Goal: Task Accomplishment & Management: Manage account settings

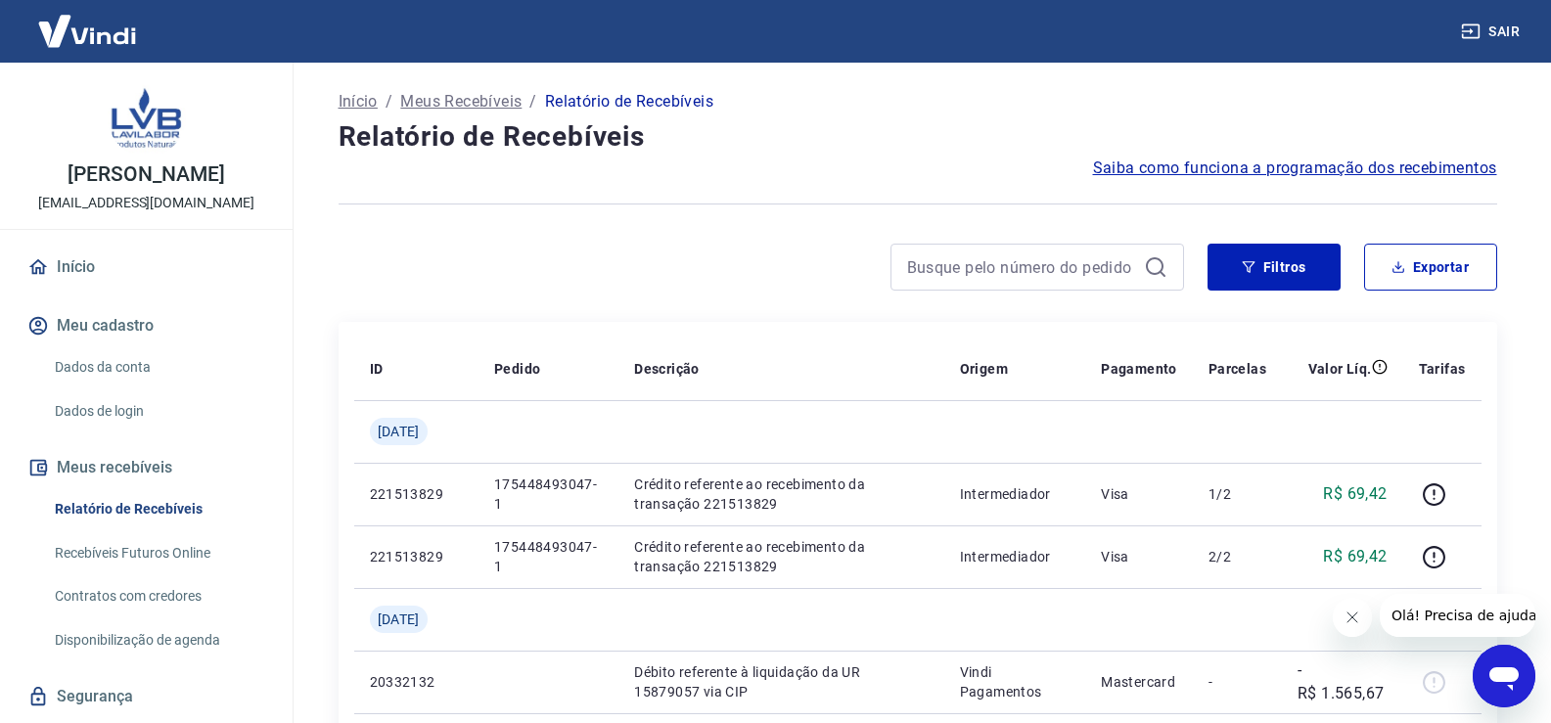
drag, startPoint x: 1349, startPoint y: 617, endPoint x: 2629, endPoint y: 1168, distance: 1393.8
click at [1349, 617] on icon "Fechar mensagem da empresa" at bounding box center [1352, 618] width 16 height 16
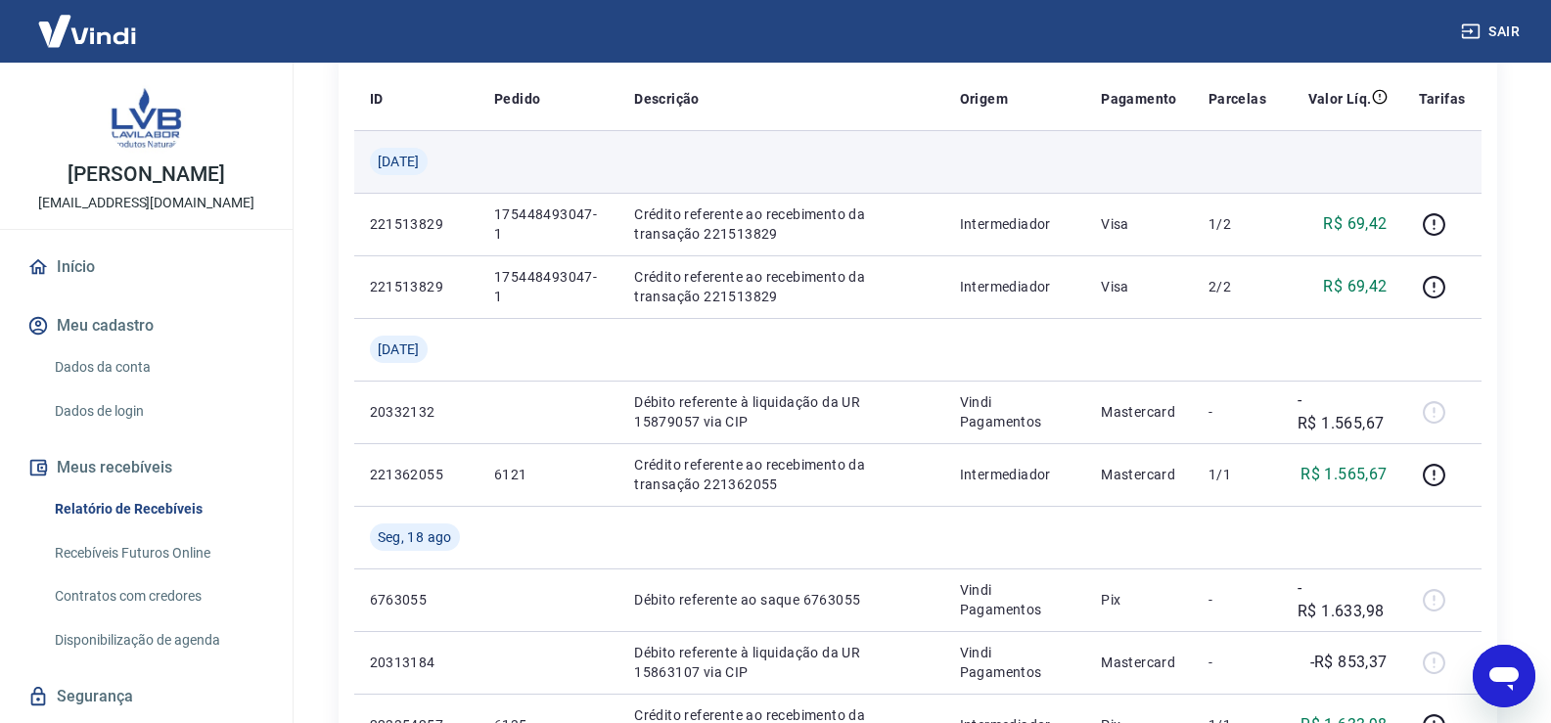
scroll to position [294, 0]
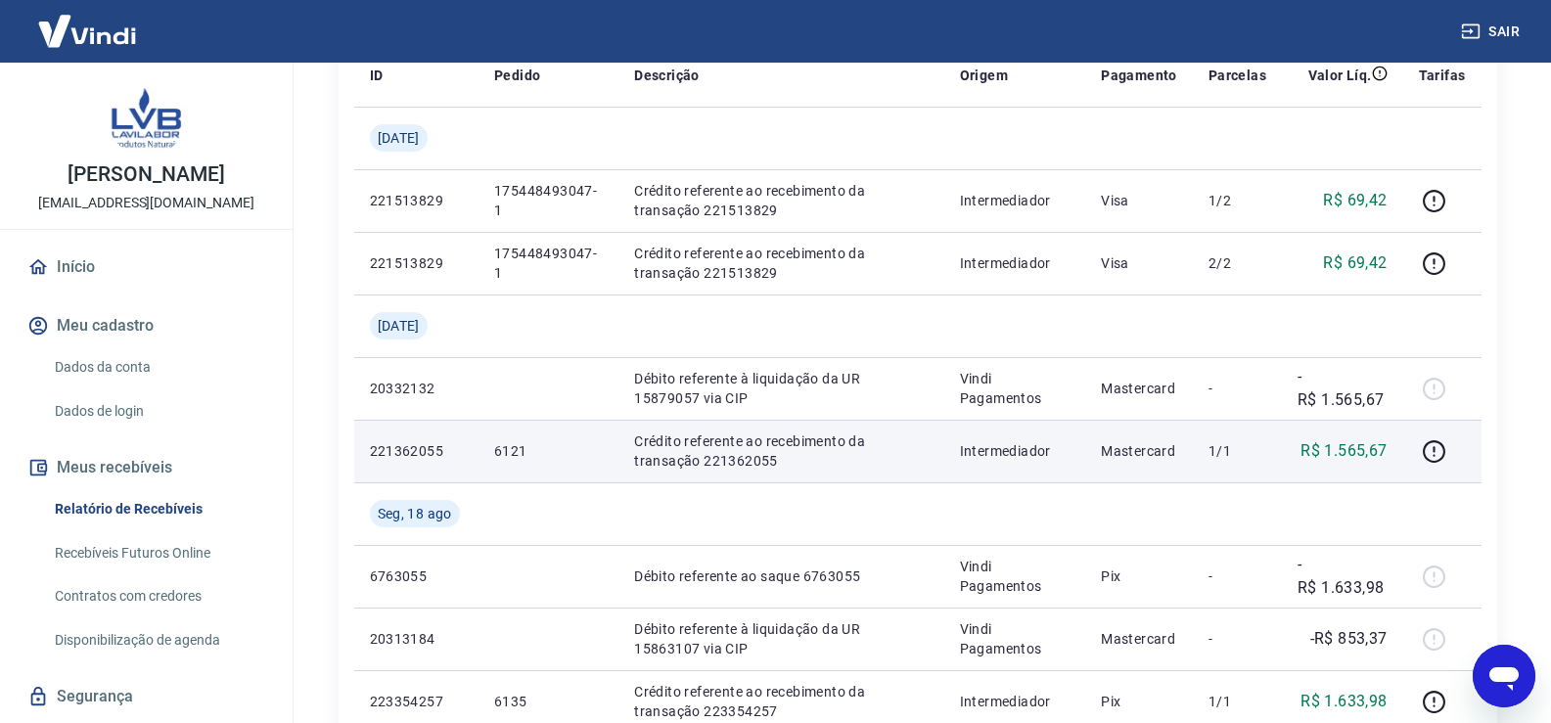
click at [519, 453] on p "6121" at bounding box center [548, 451] width 109 height 20
copy p "6121"
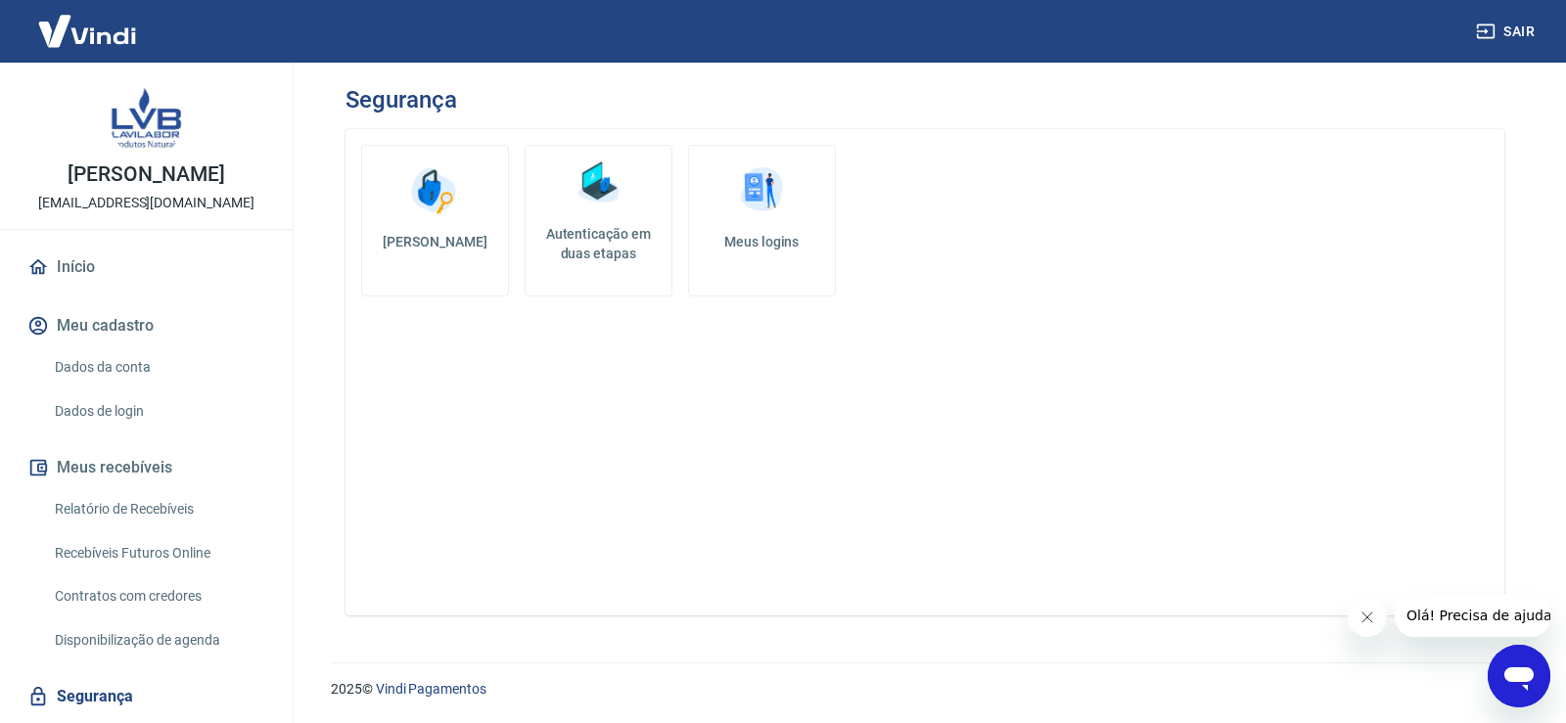
click at [616, 249] on h5 "Autenticação em duas etapas" at bounding box center [598, 243] width 130 height 39
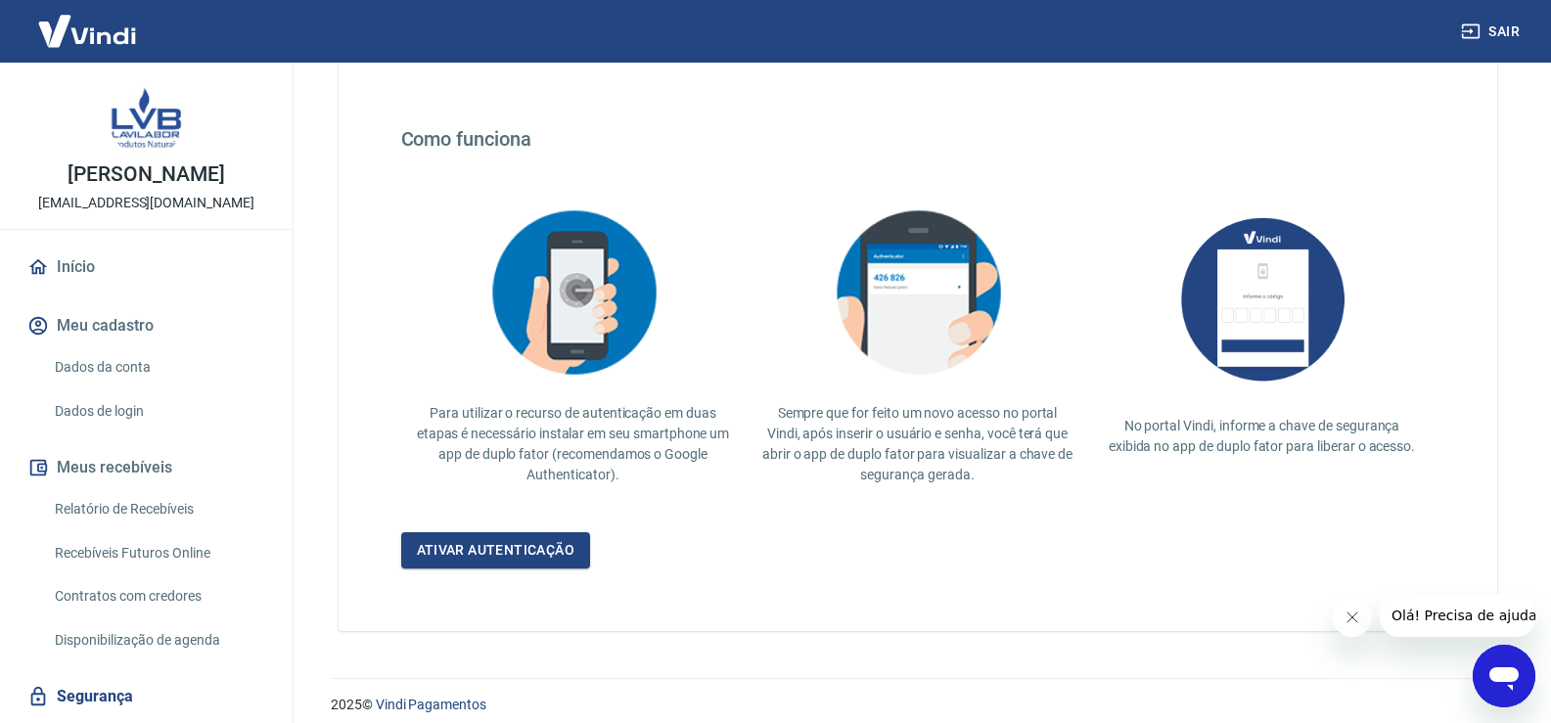
scroll to position [339, 0]
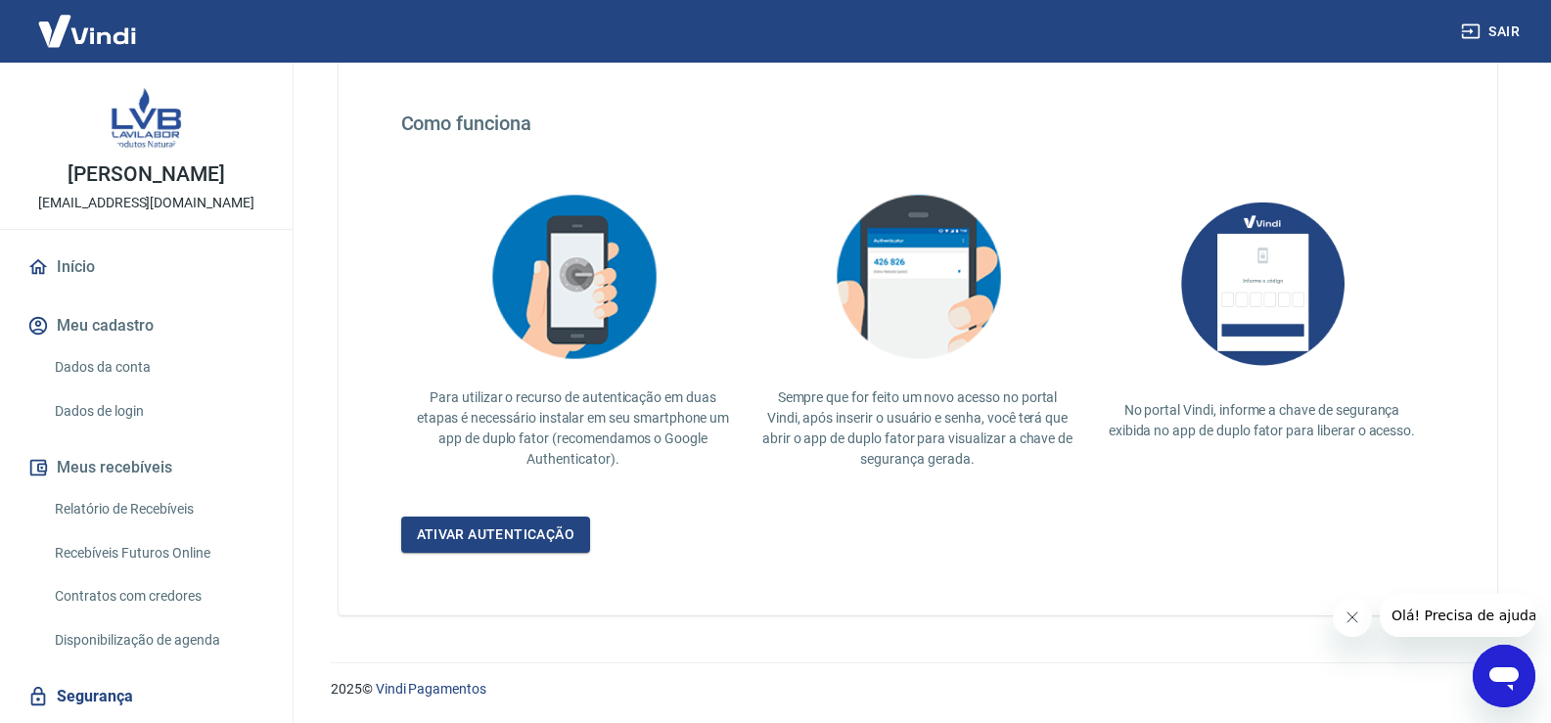
click at [1355, 613] on icon "Fechar mensagem da empresa" at bounding box center [1352, 618] width 16 height 16
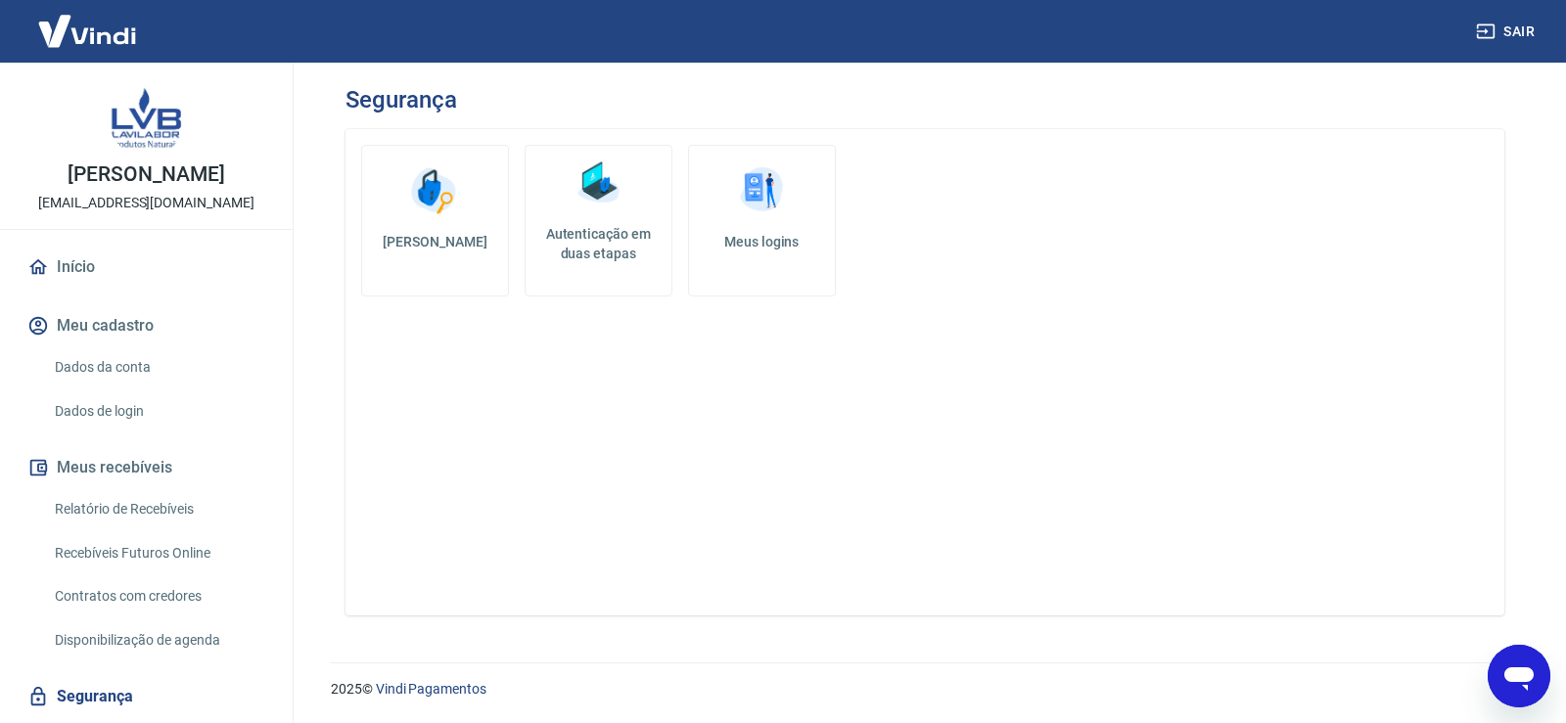
click at [785, 255] on link "Meus logins" at bounding box center [762, 221] width 148 height 152
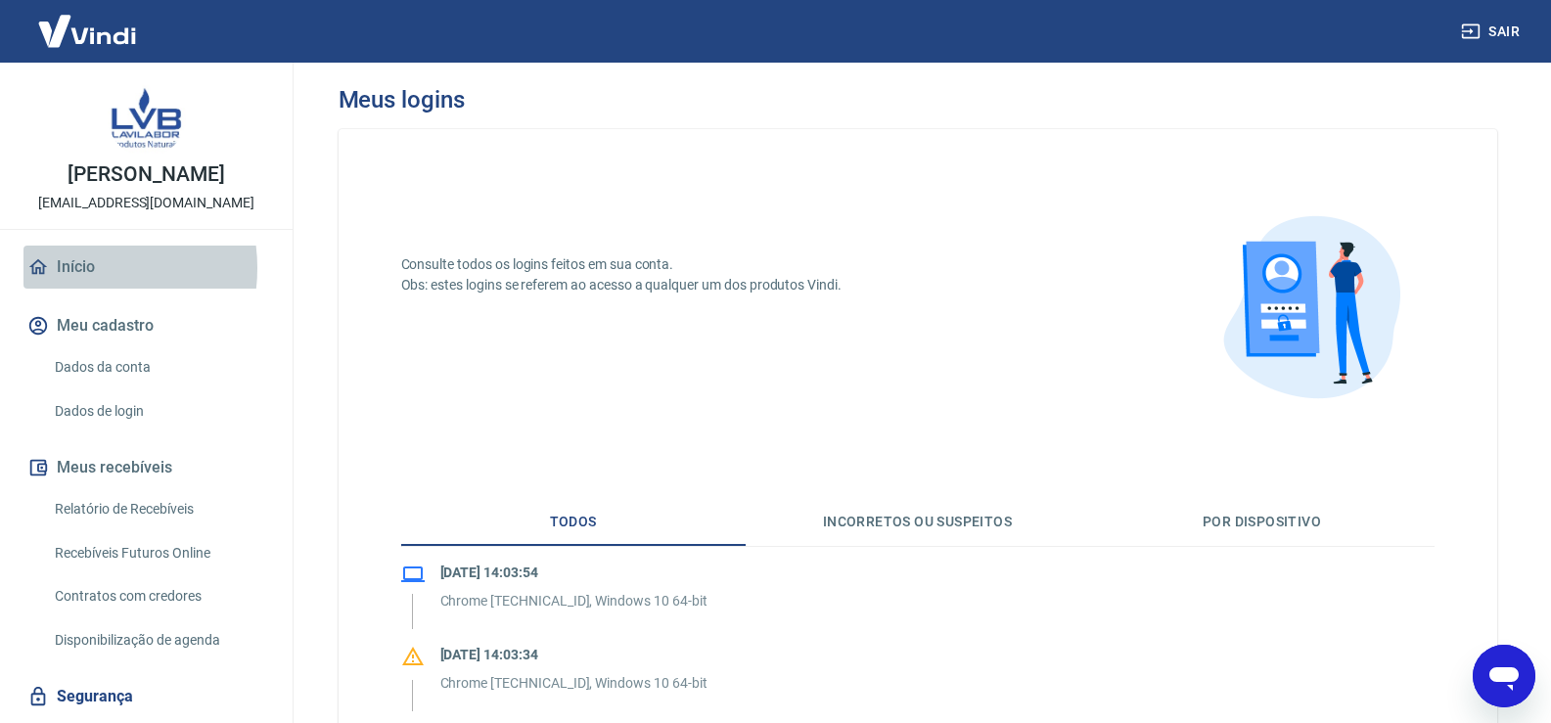
click at [78, 268] on link "Início" at bounding box center [146, 267] width 246 height 43
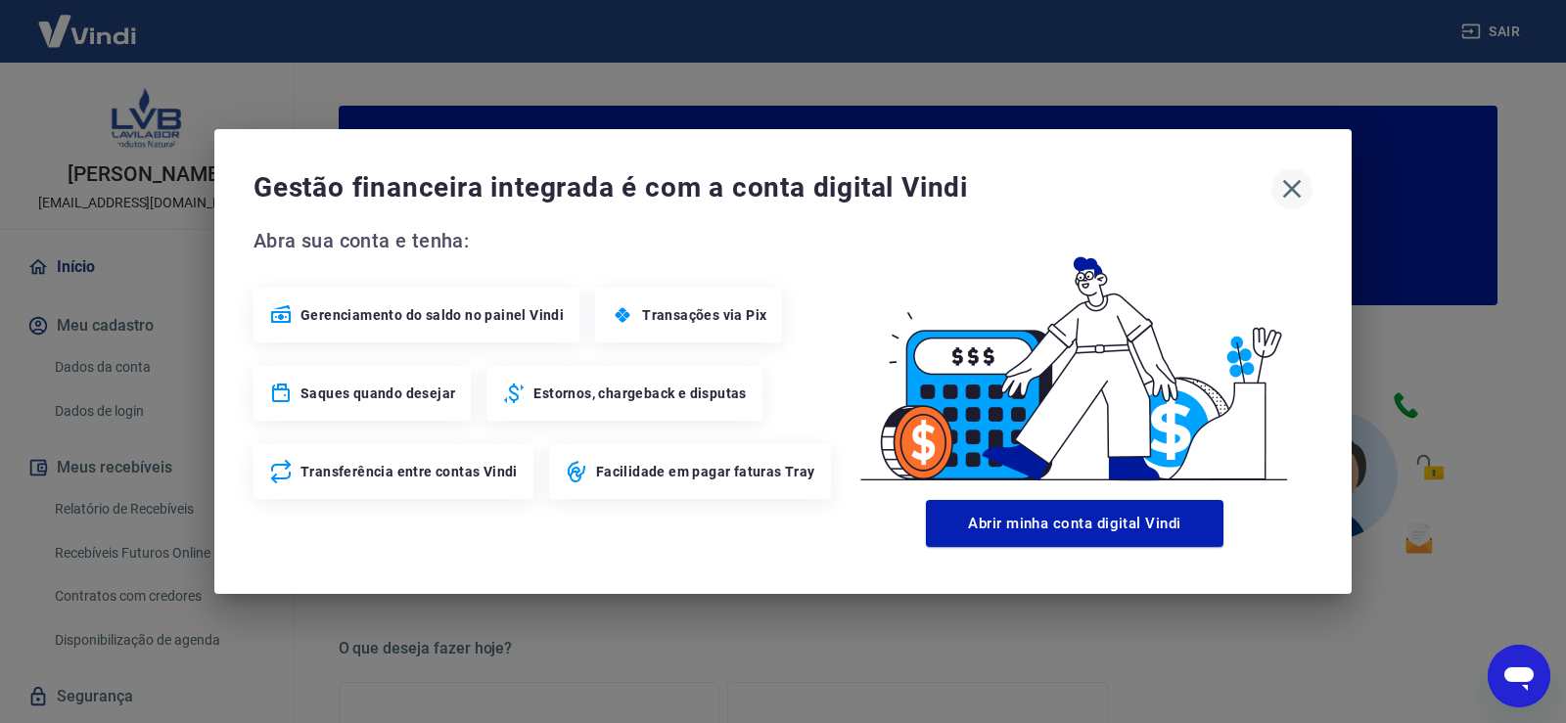
click at [1295, 193] on icon "button" at bounding box center [1292, 189] width 19 height 19
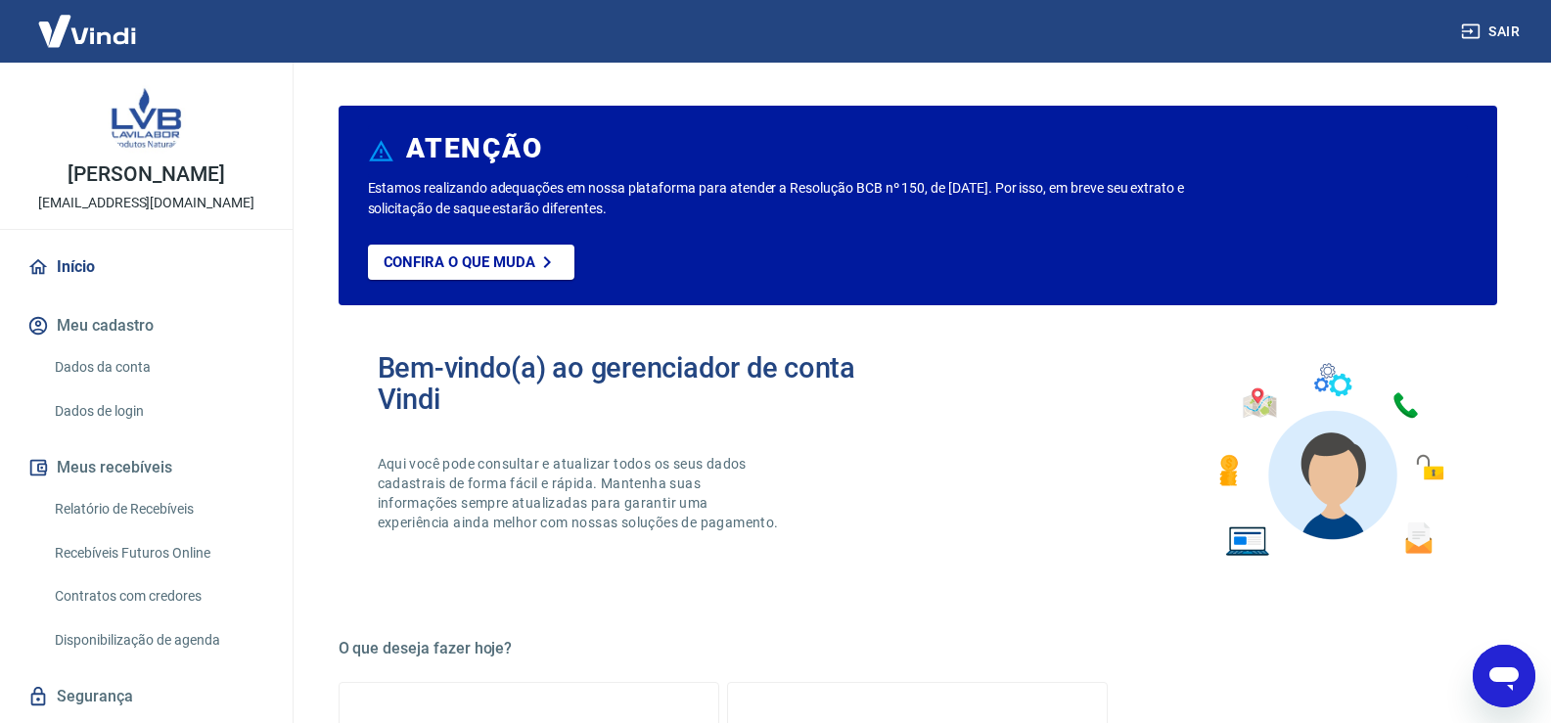
scroll to position [291, 0]
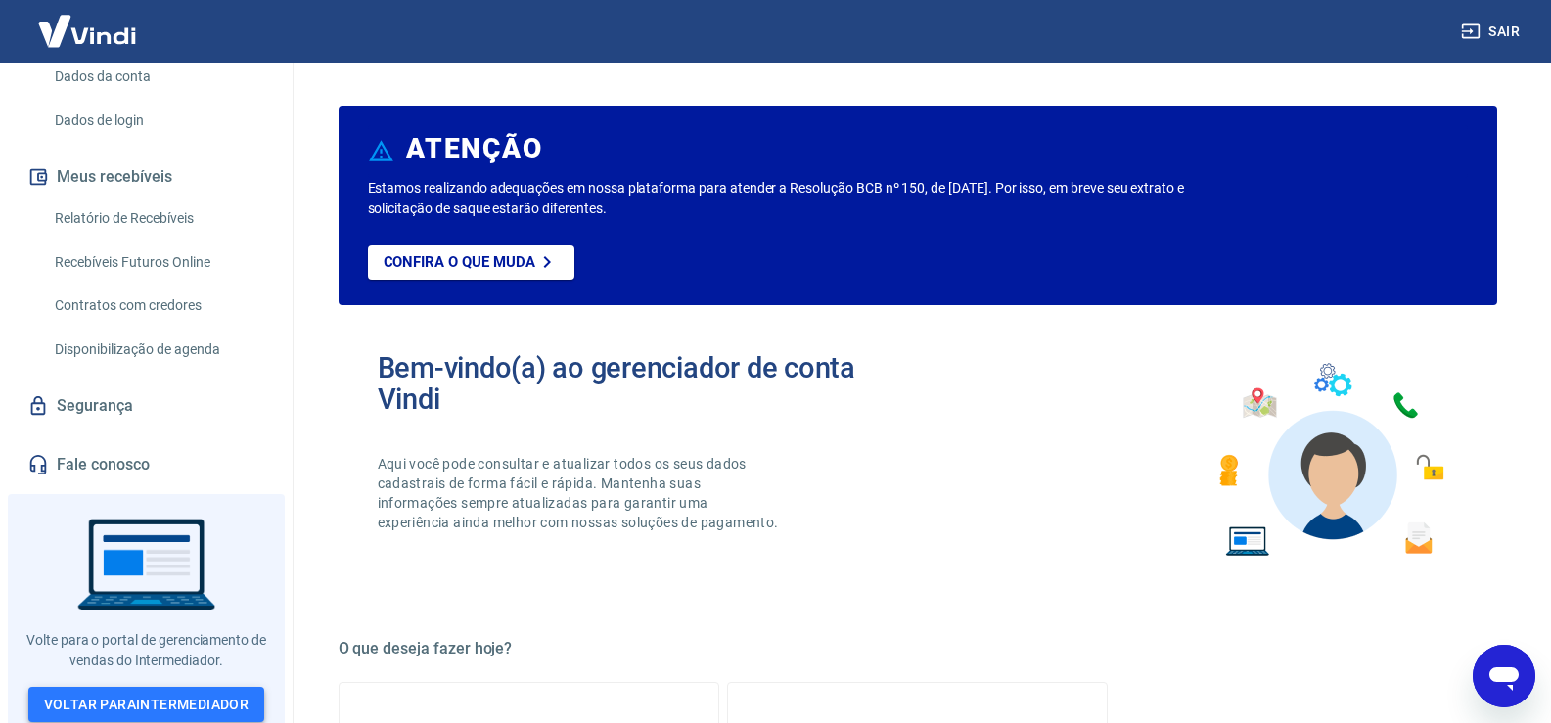
click at [214, 696] on link "Voltar para Intermediador" at bounding box center [146, 705] width 237 height 36
